Goal: Task Accomplishment & Management: Use online tool/utility

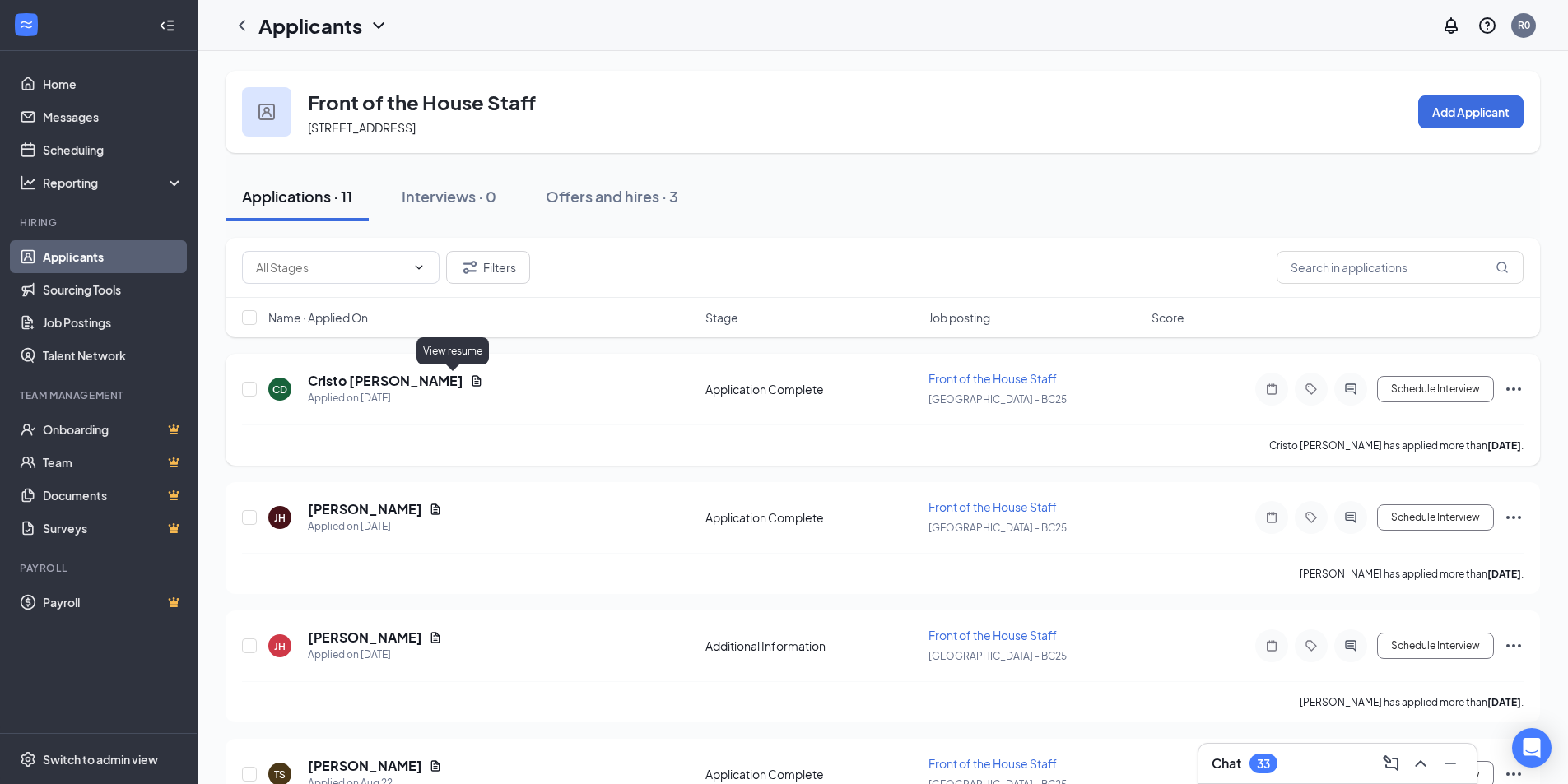
click at [473, 383] on icon "Document" at bounding box center [477, 380] width 9 height 10
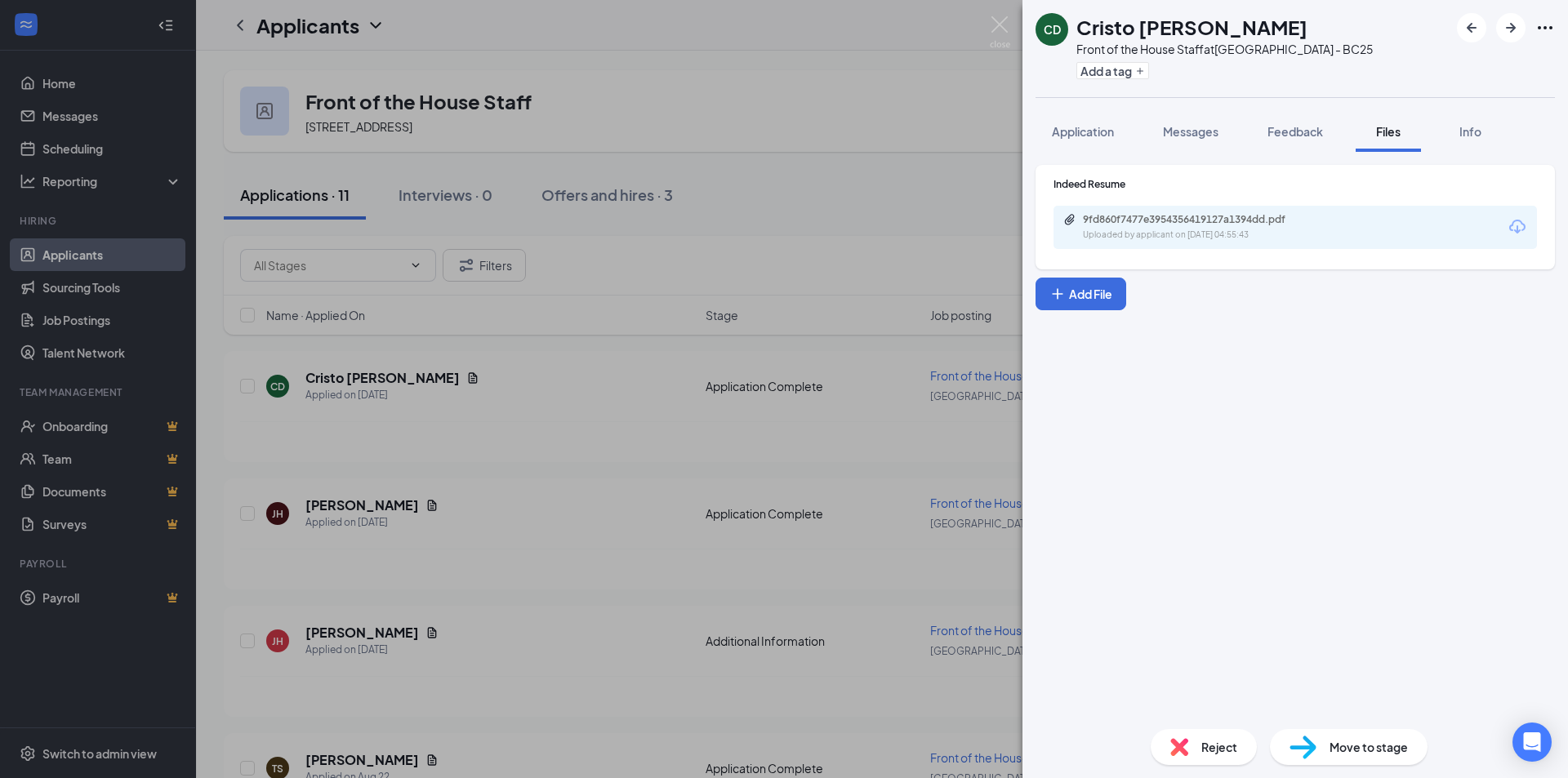
click at [1223, 253] on div "Indeed Resume 9fd860f7477e3954356419127a1394dd.pdf Uploaded by applicant on [DA…" at bounding box center [1295, 217] width 520 height 104
click at [1224, 233] on div "Uploaded by applicant on [DATE] 04:55:43" at bounding box center [1205, 235] width 245 height 13
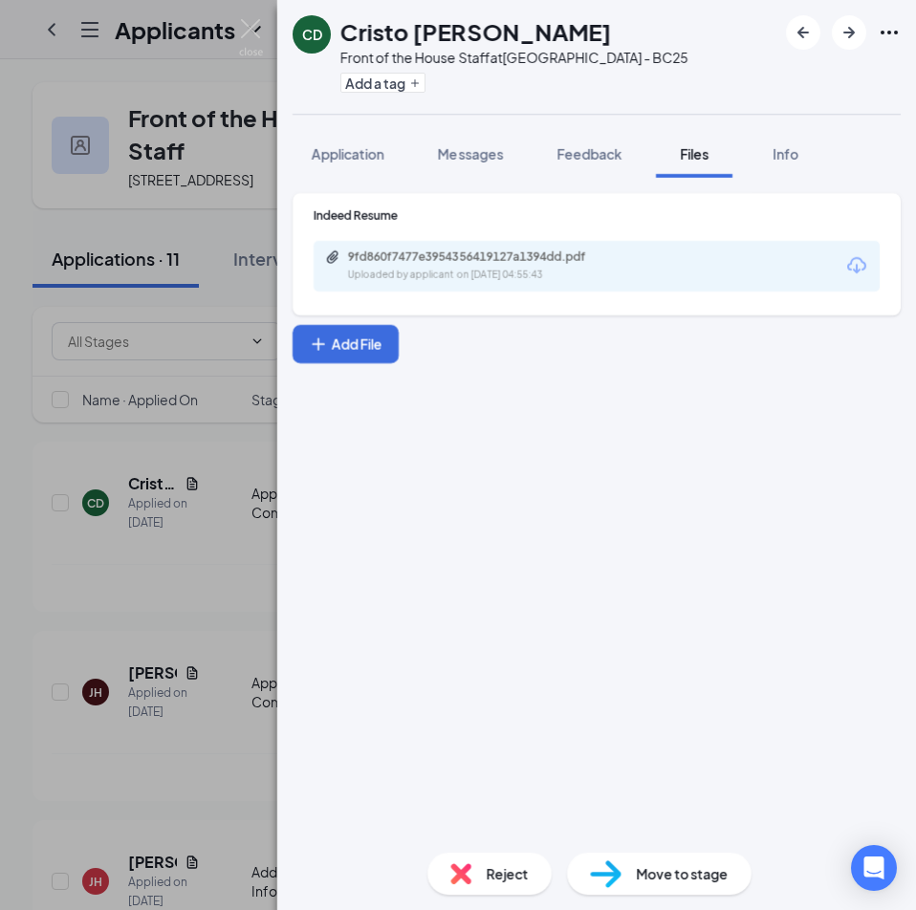
click at [181, 139] on div "CD Cristo [PERSON_NAME] Front of the House Staff at [GEOGRAPHIC_DATA] - BC25 Ad…" at bounding box center [458, 455] width 916 height 910
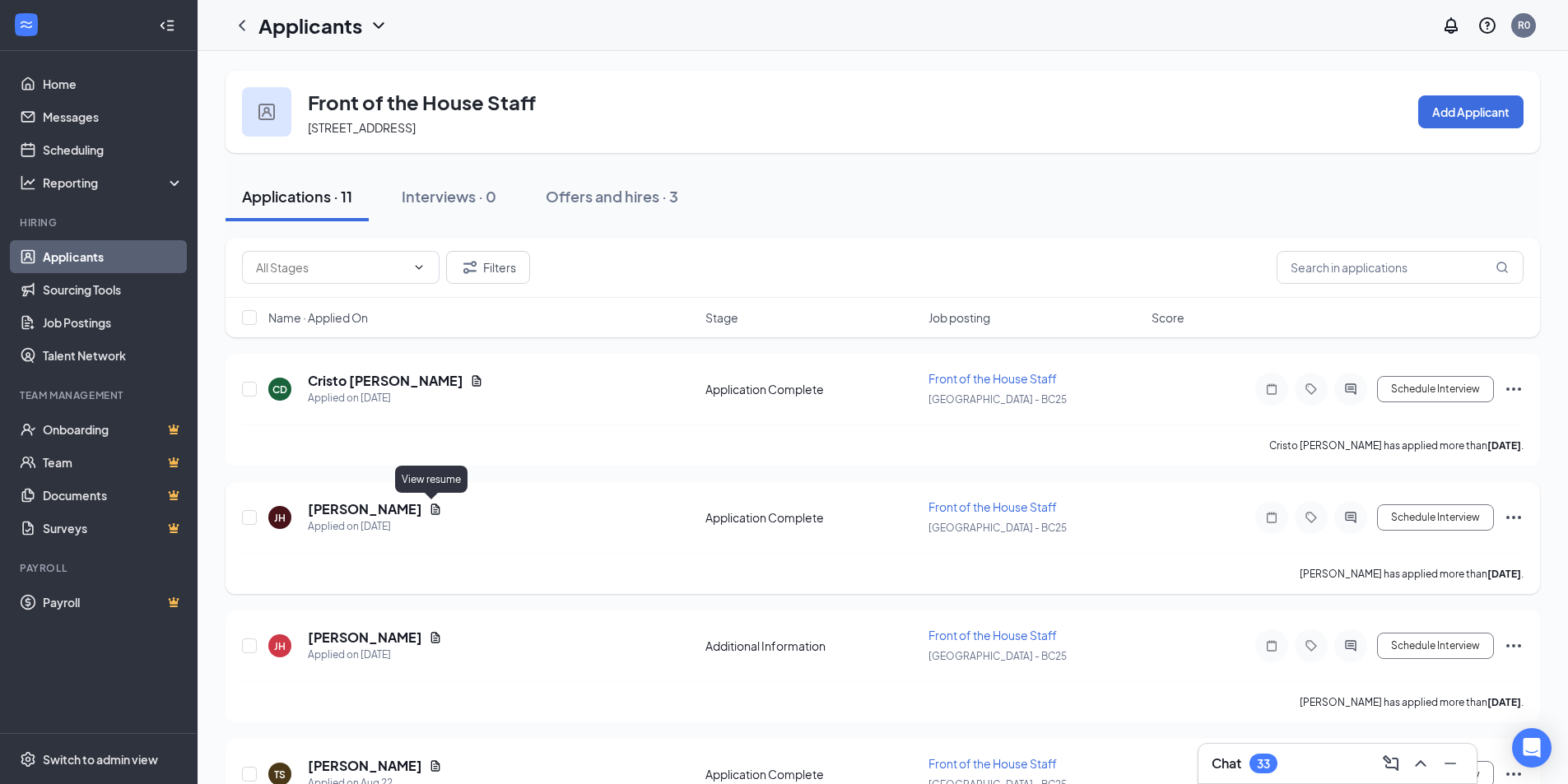
click at [429, 509] on icon "Document" at bounding box center [435, 509] width 13 height 13
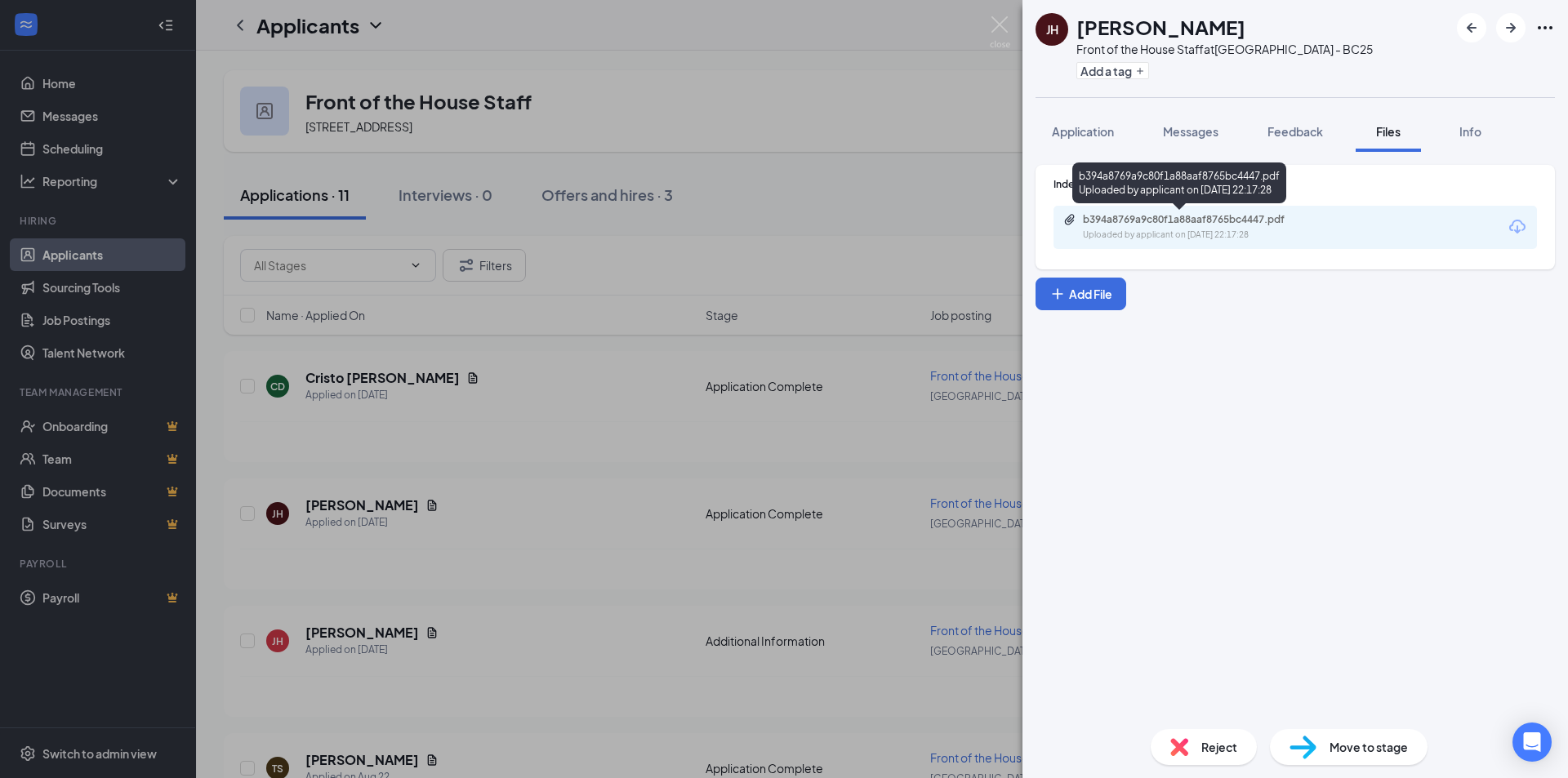
click at [1154, 219] on div "b394a8769a9c80f1a88aaf8765bc4447.pdf" at bounding box center [1197, 219] width 229 height 13
click at [705, 126] on div "[PERSON_NAME] Front of the House Staff at [GEOGRAPHIC_DATA] - BC25 Add a tag Ap…" at bounding box center [784, 389] width 1568 height 778
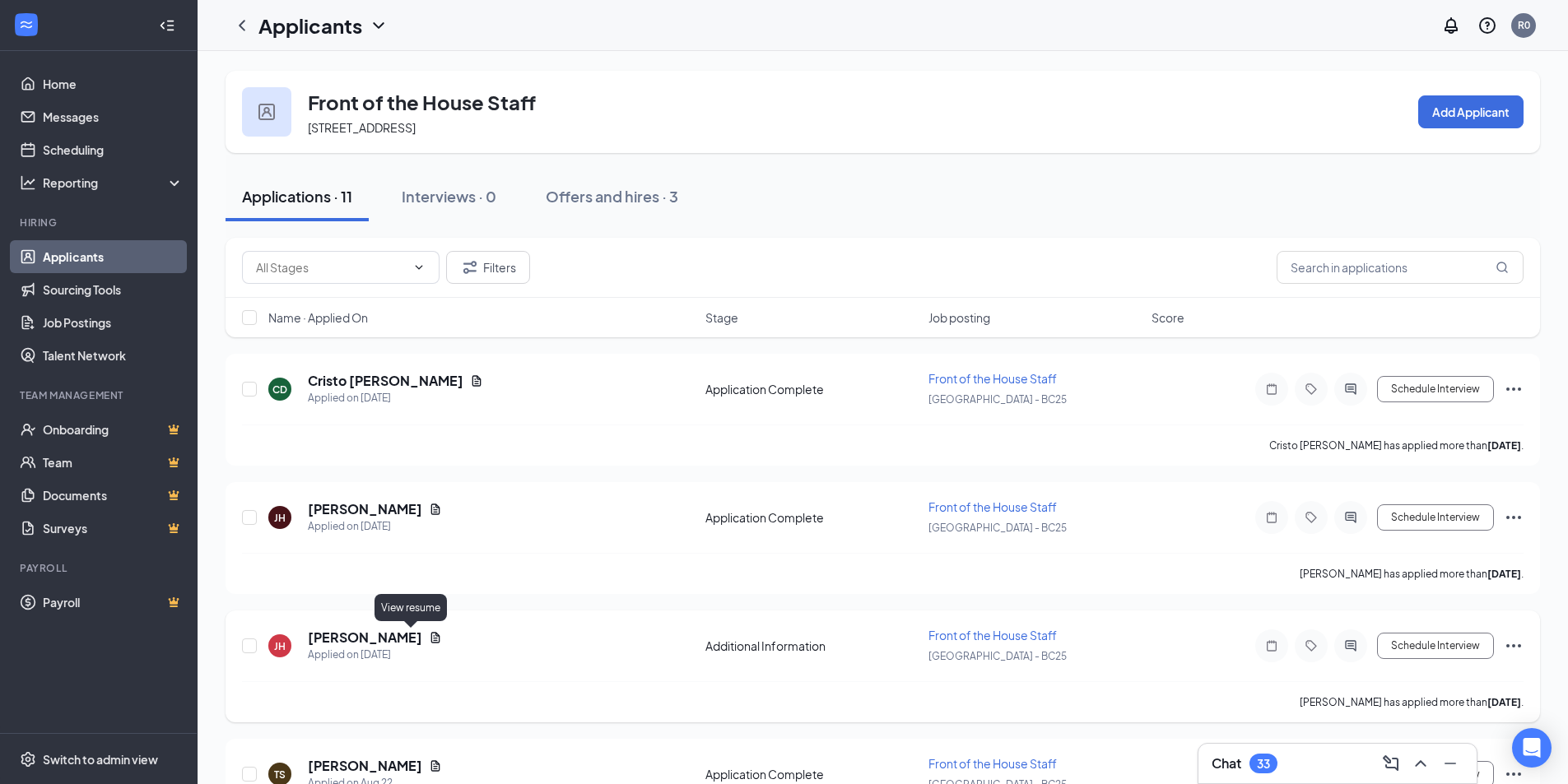
click at [429, 634] on icon "Document" at bounding box center [435, 637] width 13 height 13
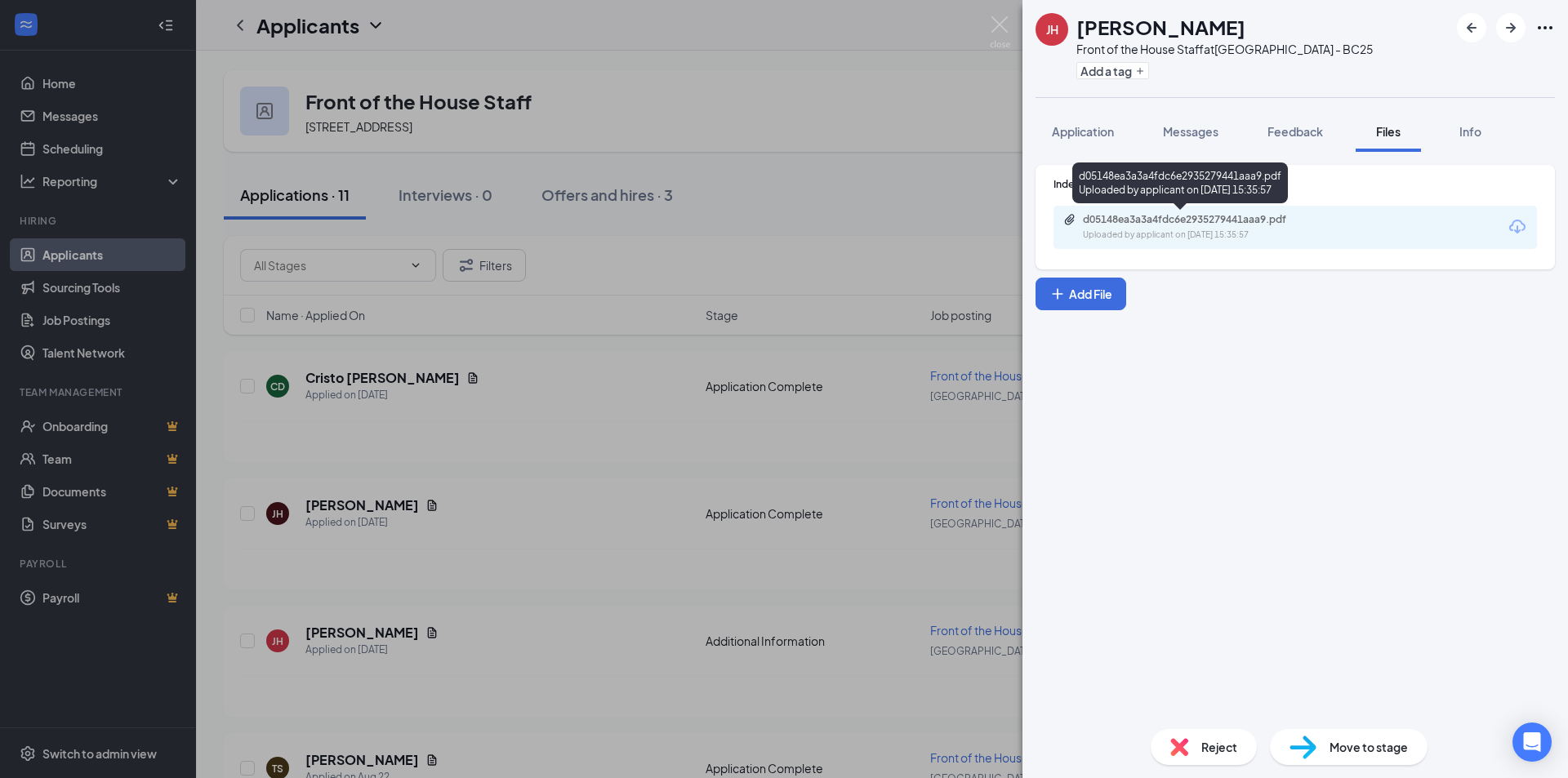
click at [1176, 231] on div "Uploaded by applicant on [DATE] 15:35:57" at bounding box center [1205, 235] width 245 height 13
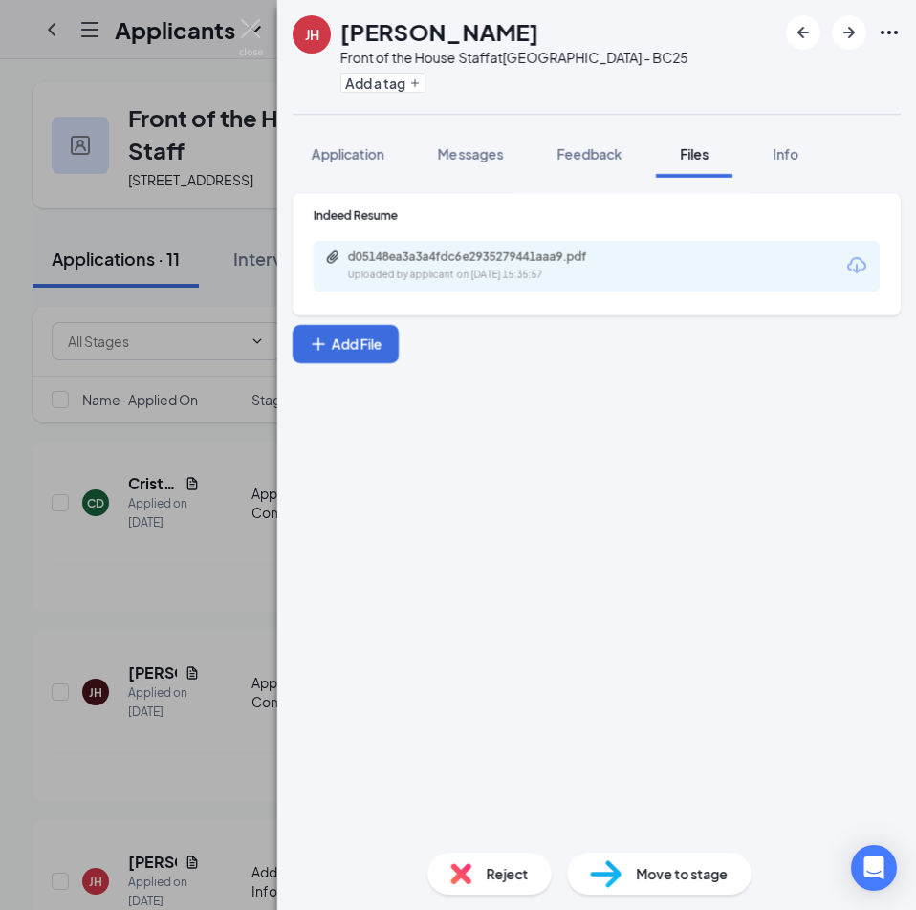
click at [266, 32] on div "[PERSON_NAME] Front of the House Staff at [GEOGRAPHIC_DATA] - BC25 Add a tag Ap…" at bounding box center [458, 455] width 916 height 910
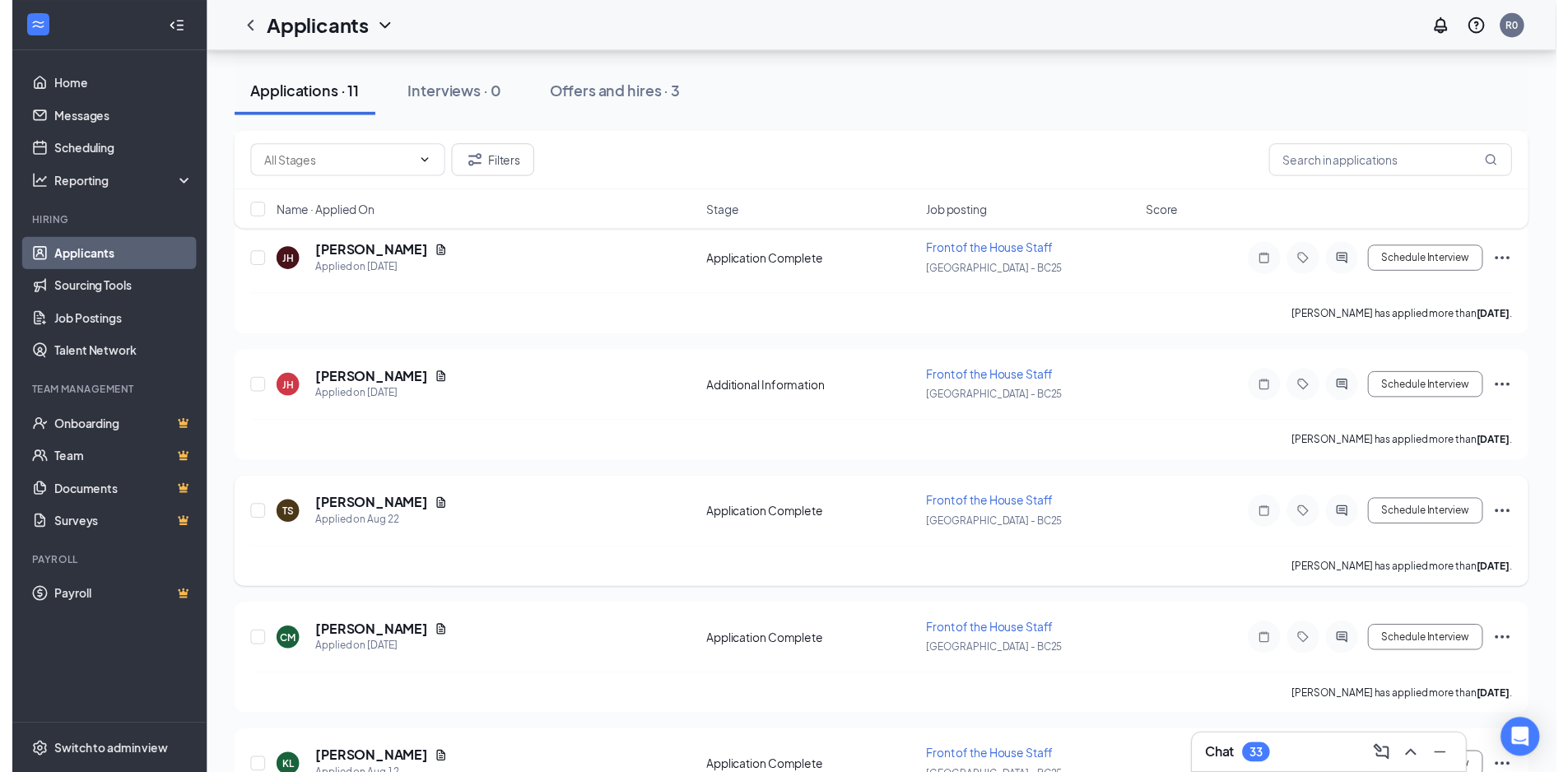
scroll to position [247, 0]
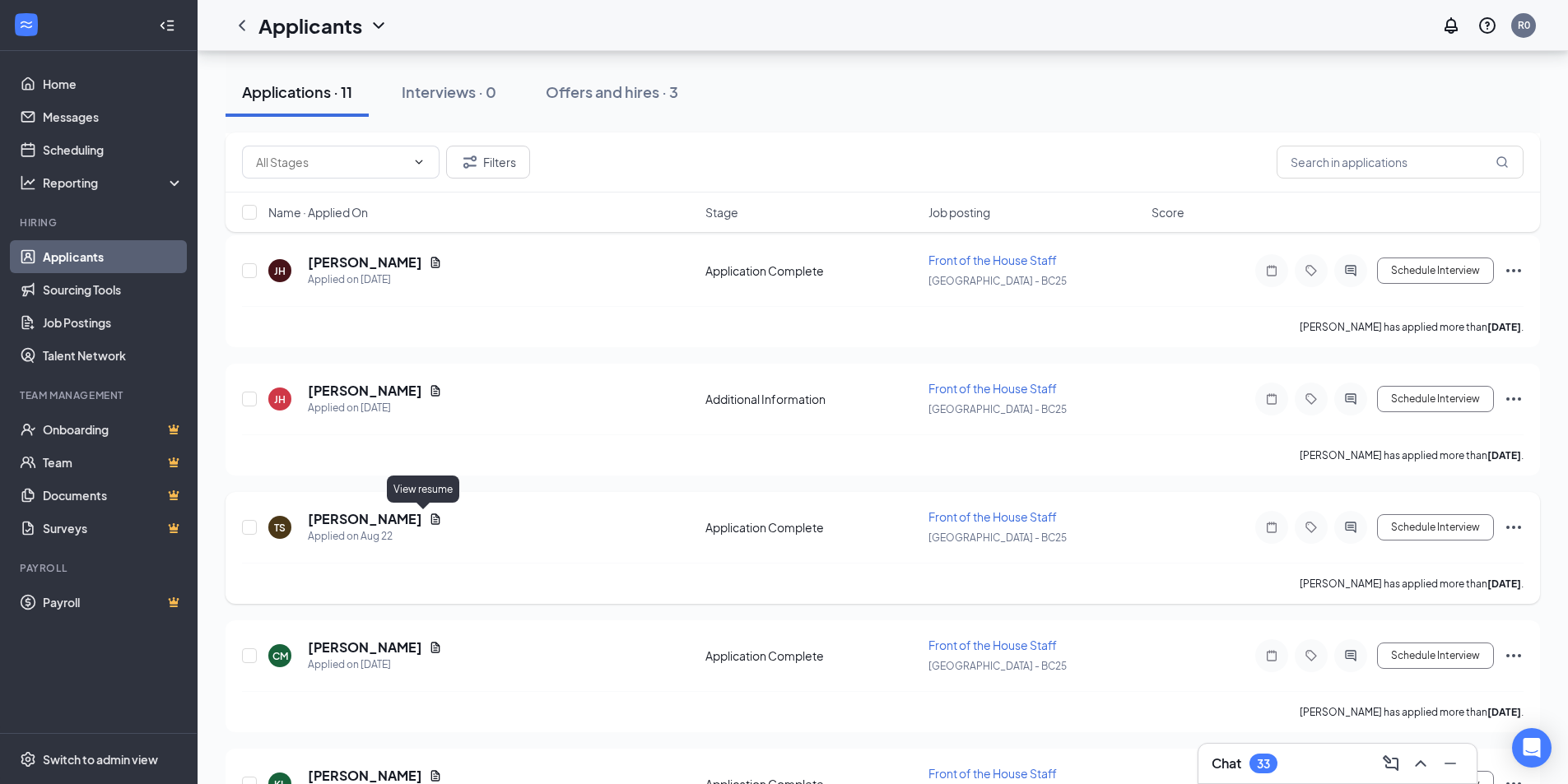
click at [429, 522] on icon "Document" at bounding box center [435, 518] width 13 height 13
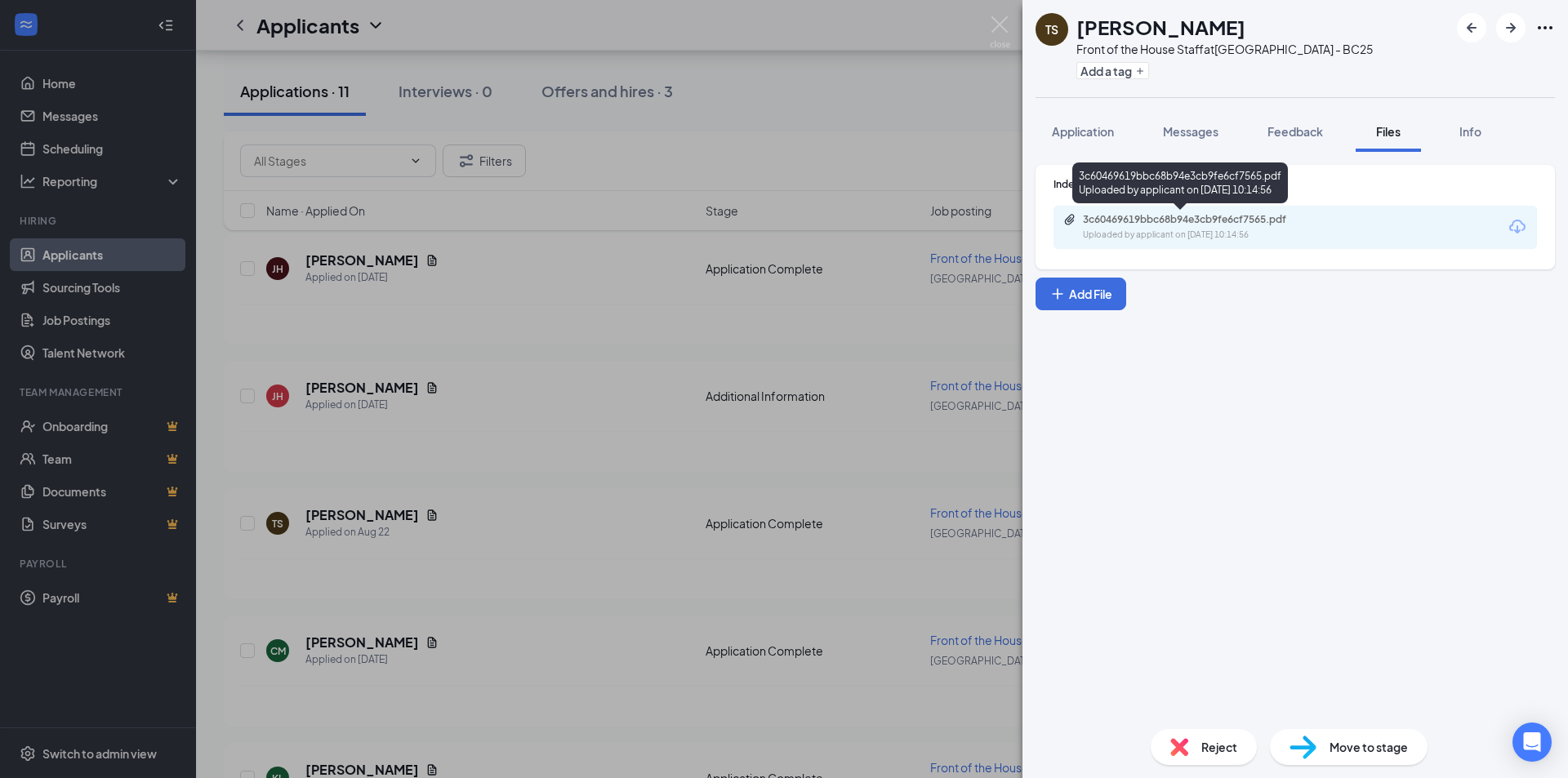
click at [1195, 226] on div "3c60469619bbc68b94e3cb9fe6cf7565.pdf Uploaded by applicant on [DATE] 10:14:56" at bounding box center [1195, 226] width 265 height 28
click at [396, 613] on div "TS [PERSON_NAME] Front of the House Staff at [GEOGRAPHIC_DATA] - BC25 Add a tag…" at bounding box center [784, 389] width 1568 height 778
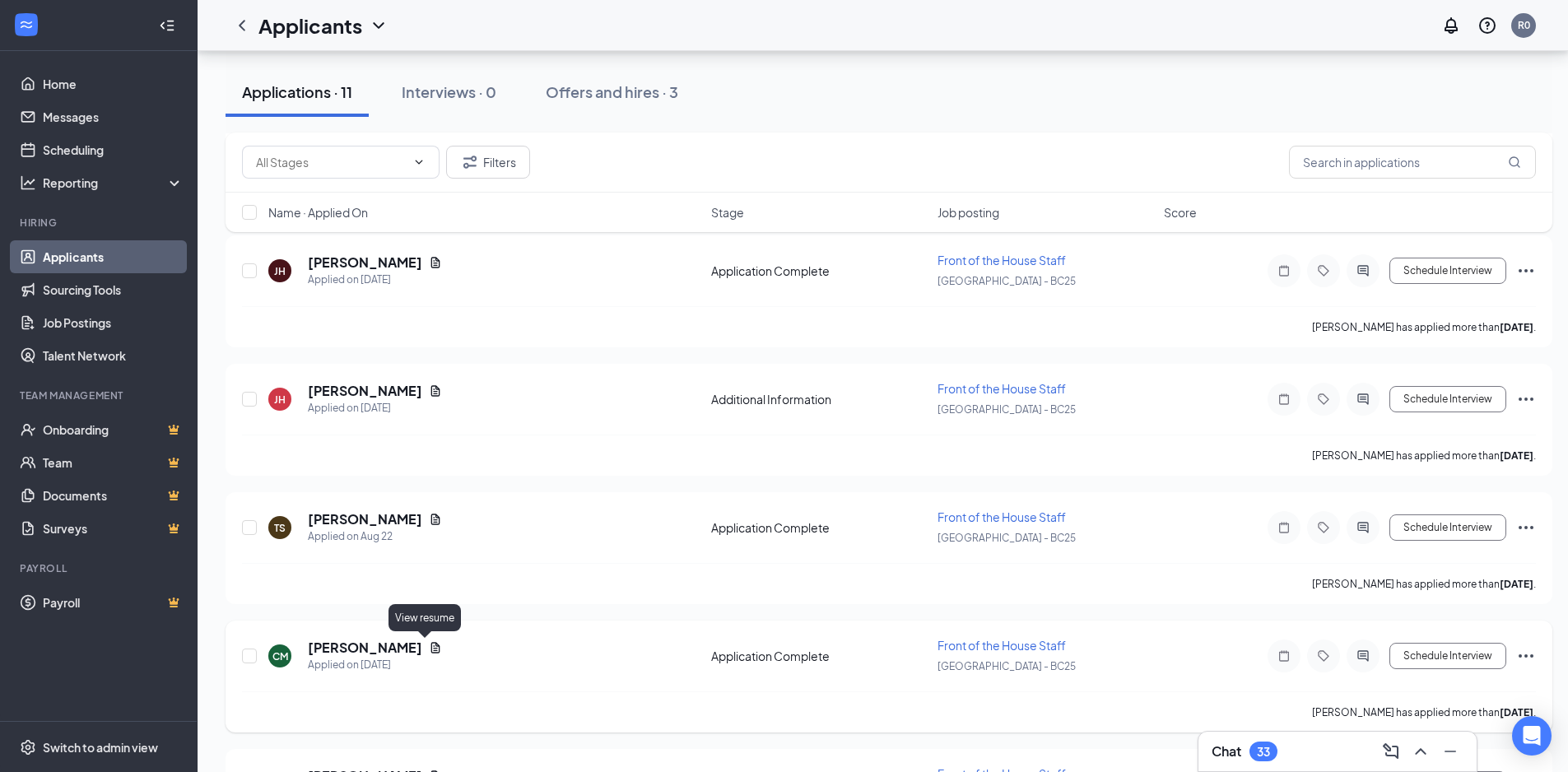
click at [429, 648] on icon "Document" at bounding box center [435, 647] width 13 height 13
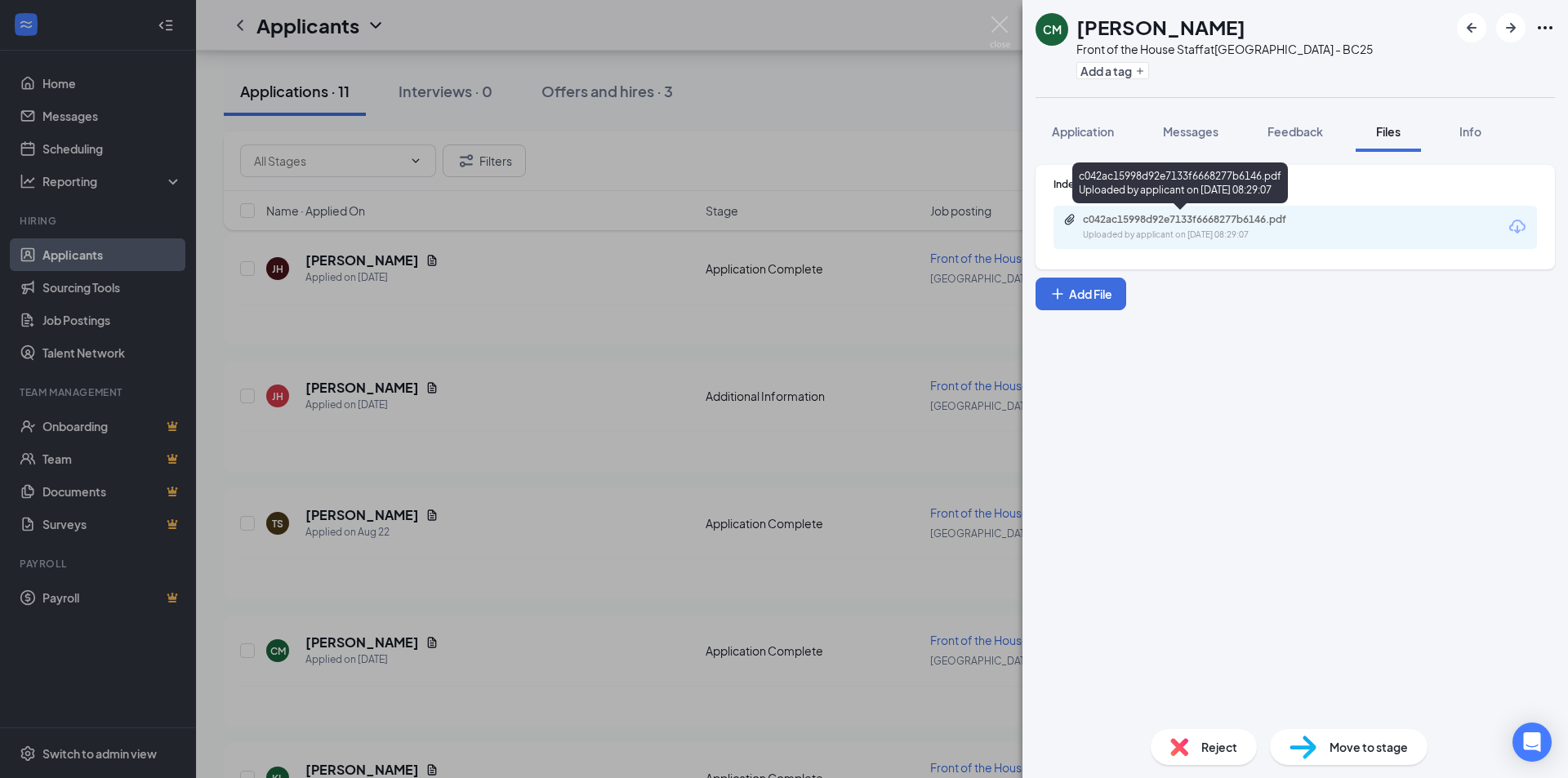
click at [1150, 235] on div "Uploaded by applicant on [DATE] 08:29:07" at bounding box center [1205, 235] width 245 height 13
click at [664, 518] on div "CM [PERSON_NAME] Front of the House Staff at [GEOGRAPHIC_DATA] - BC25 Add a tag…" at bounding box center [784, 389] width 1568 height 778
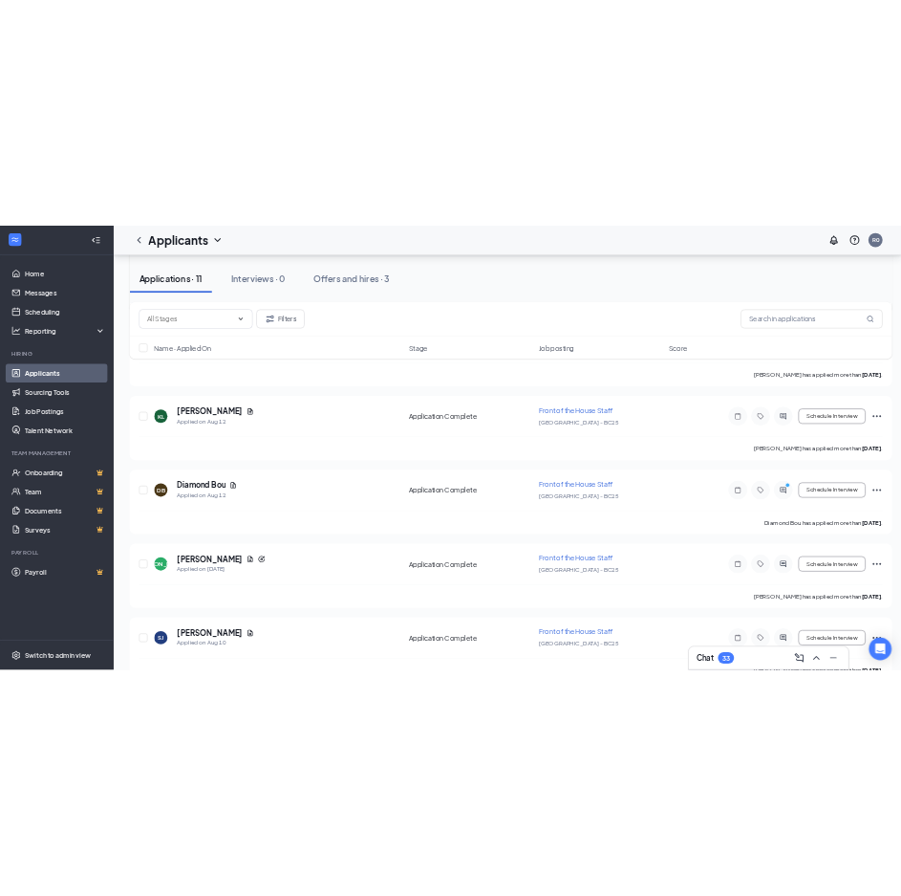
scroll to position [860, 0]
